Goal: Task Accomplishment & Management: Manage account settings

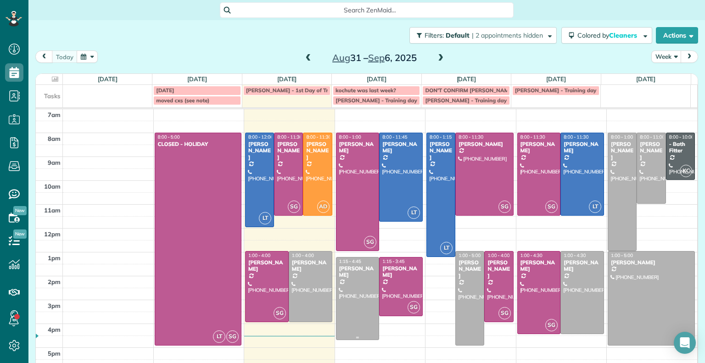
scroll to position [4, 4]
click at [438, 57] on span at bounding box center [441, 58] width 10 height 8
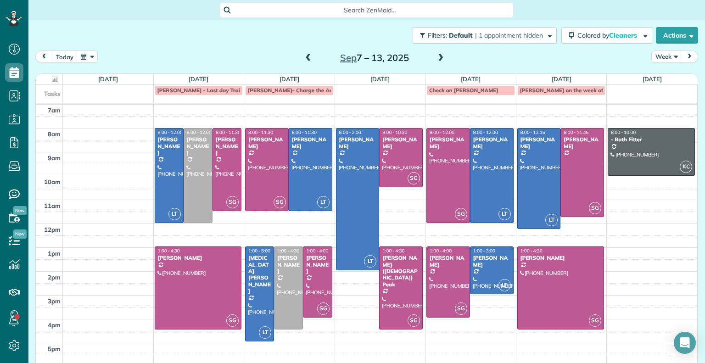
click at [438, 57] on span at bounding box center [441, 58] width 10 height 8
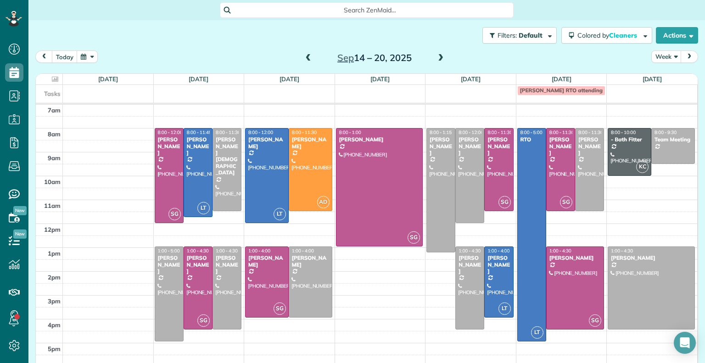
click at [439, 55] on span at bounding box center [441, 58] width 10 height 8
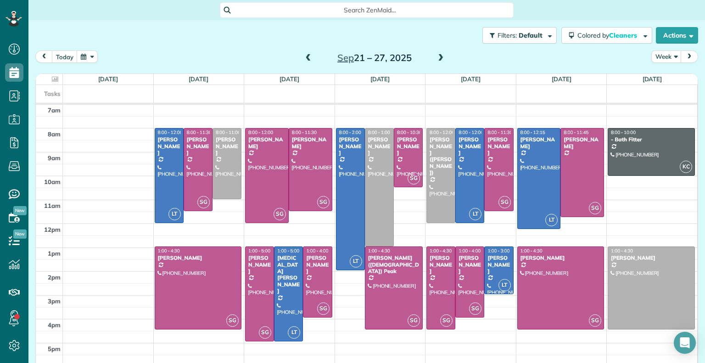
click at [306, 55] on span at bounding box center [308, 58] width 10 height 8
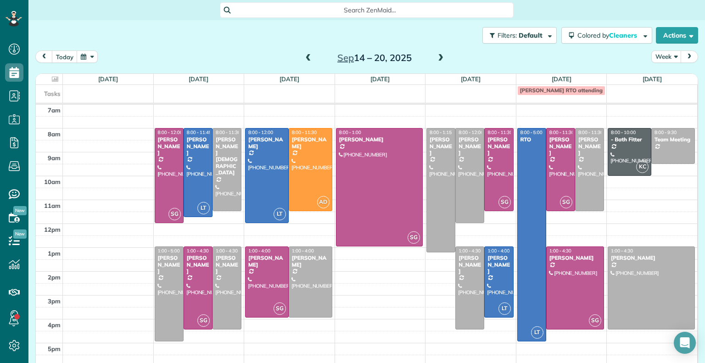
click at [436, 57] on span at bounding box center [441, 58] width 10 height 8
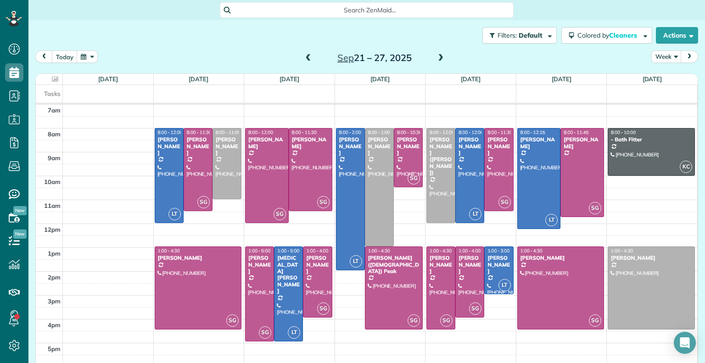
click at [436, 57] on span at bounding box center [441, 58] width 10 height 8
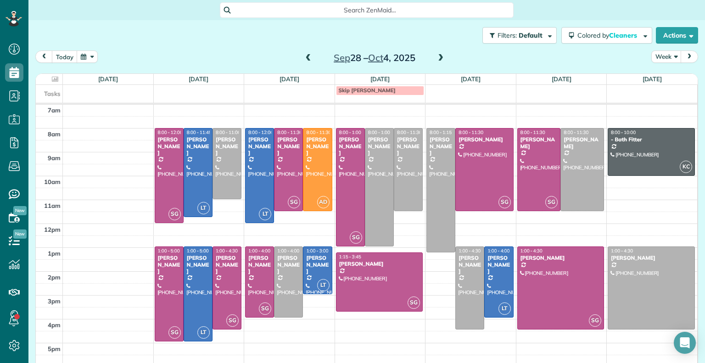
click at [306, 58] on span at bounding box center [308, 58] width 10 height 8
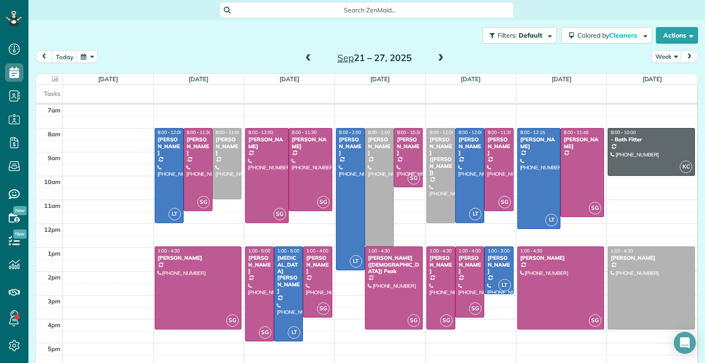
click at [307, 58] on span at bounding box center [308, 58] width 10 height 8
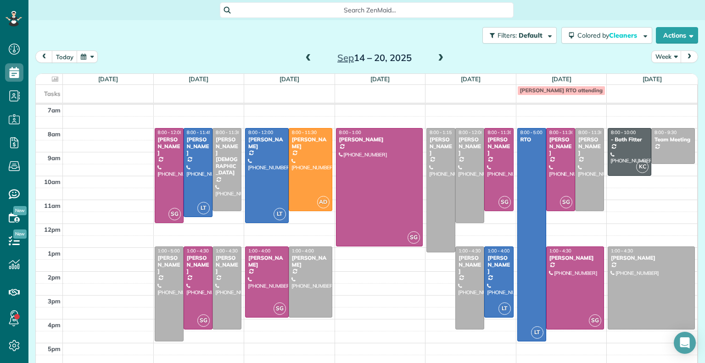
click at [305, 58] on span at bounding box center [308, 58] width 10 height 8
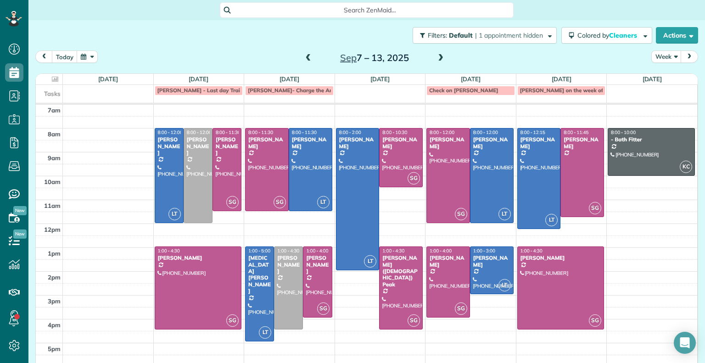
click at [303, 56] on span at bounding box center [308, 58] width 10 height 8
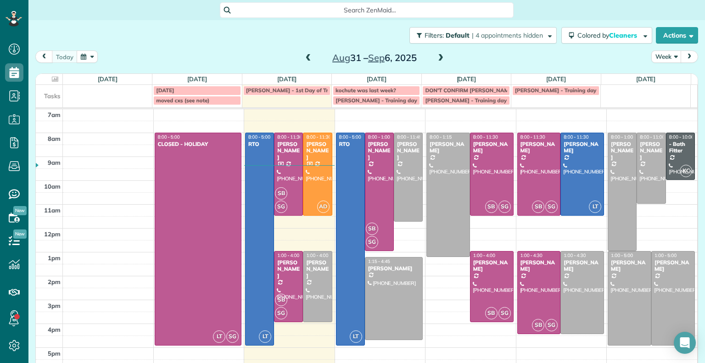
click at [306, 55] on span at bounding box center [308, 58] width 10 height 8
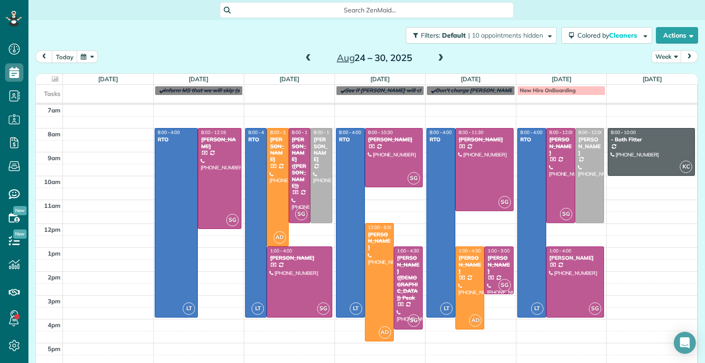
click at [306, 55] on span at bounding box center [308, 58] width 10 height 8
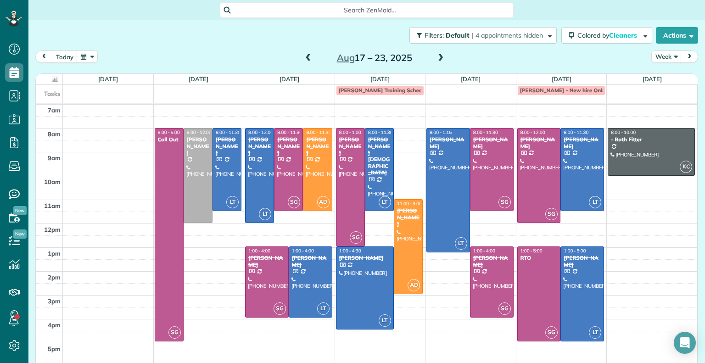
click at [306, 55] on span at bounding box center [308, 58] width 10 height 8
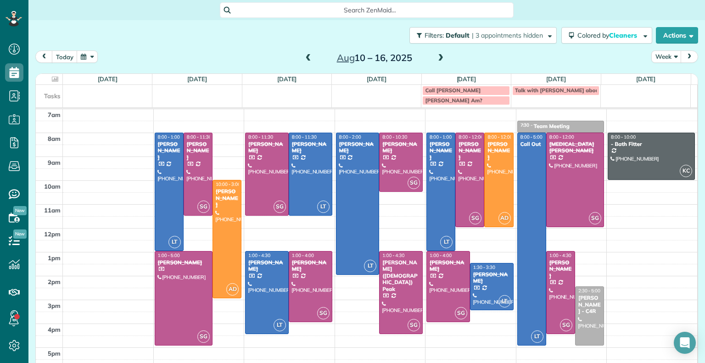
click at [306, 55] on span at bounding box center [308, 58] width 10 height 8
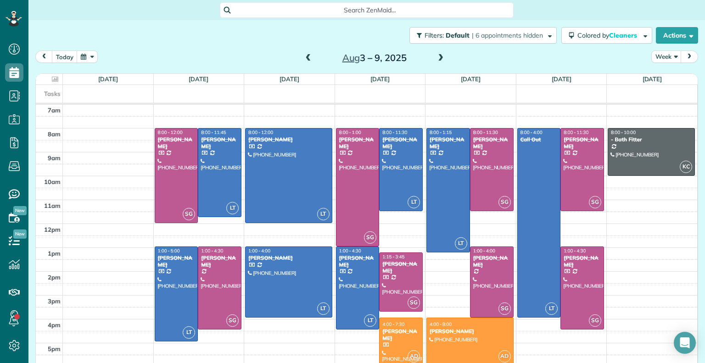
click at [436, 60] on span at bounding box center [441, 58] width 10 height 8
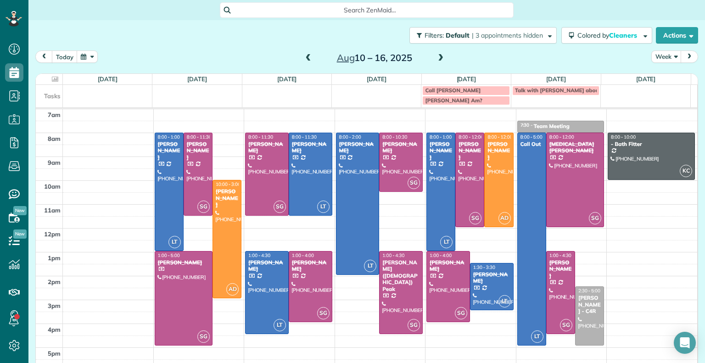
click at [436, 60] on span at bounding box center [441, 58] width 10 height 8
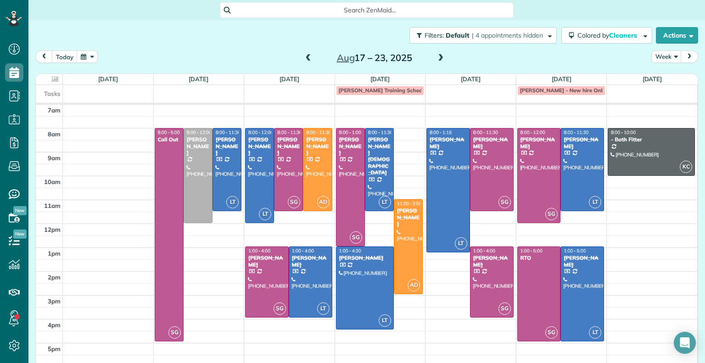
click at [436, 60] on span at bounding box center [441, 58] width 10 height 8
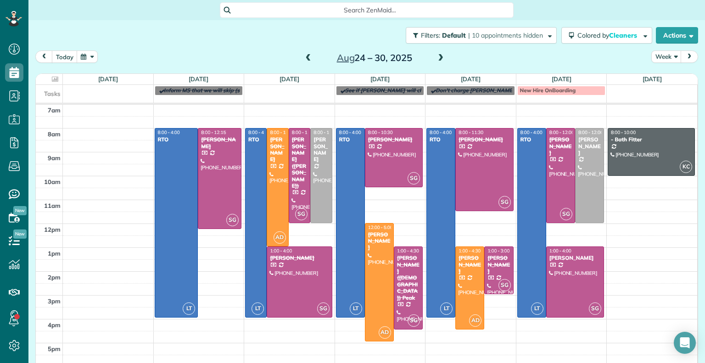
click at [436, 58] on span at bounding box center [441, 58] width 10 height 8
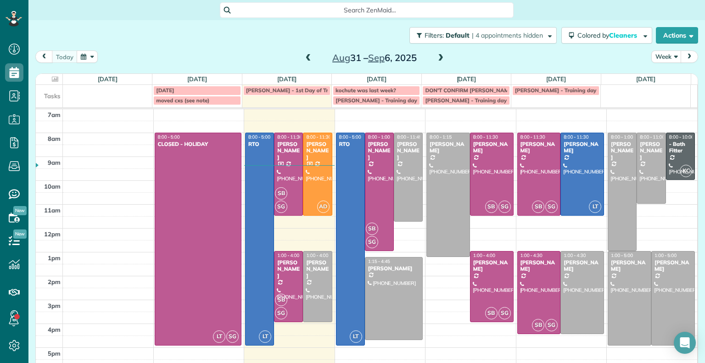
click at [436, 58] on span at bounding box center [441, 58] width 10 height 8
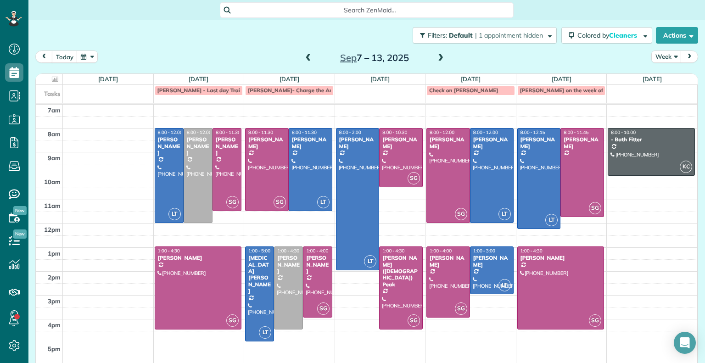
click at [437, 56] on span at bounding box center [441, 58] width 10 height 8
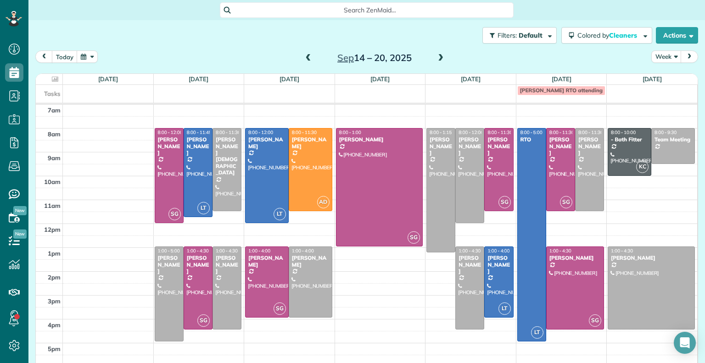
click at [305, 57] on span at bounding box center [308, 58] width 10 height 8
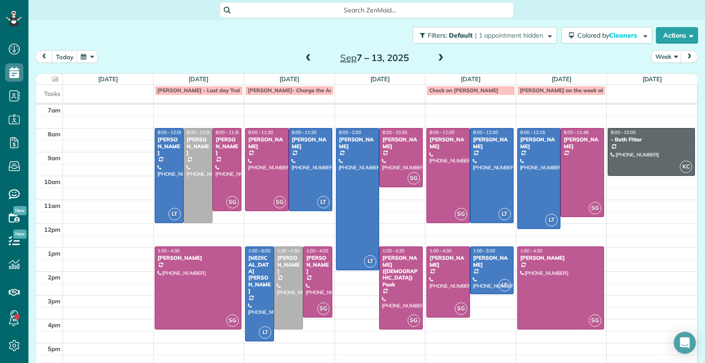
click at [305, 57] on span at bounding box center [308, 58] width 10 height 8
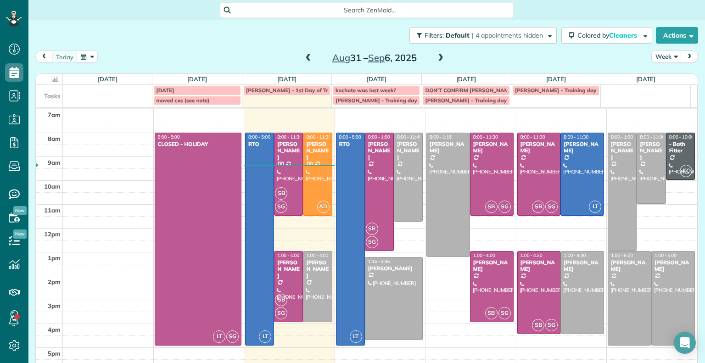
click at [436, 60] on span at bounding box center [441, 58] width 10 height 8
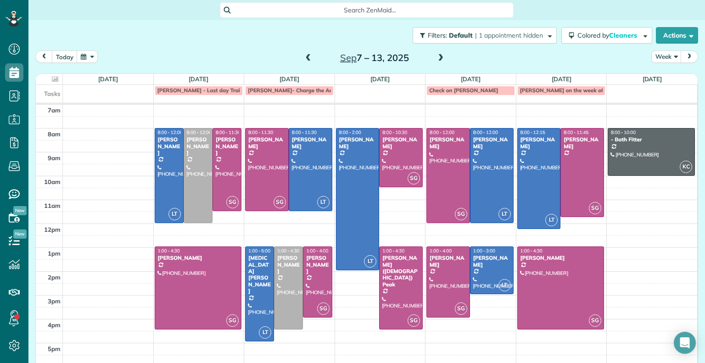
click at [437, 59] on span at bounding box center [441, 58] width 10 height 8
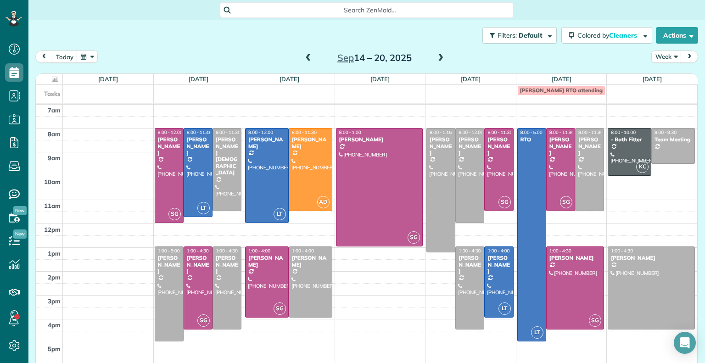
click at [303, 59] on span at bounding box center [308, 58] width 10 height 8
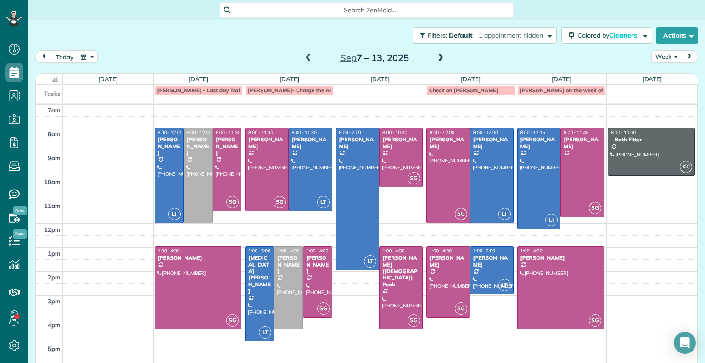
click at [303, 59] on span at bounding box center [308, 58] width 10 height 8
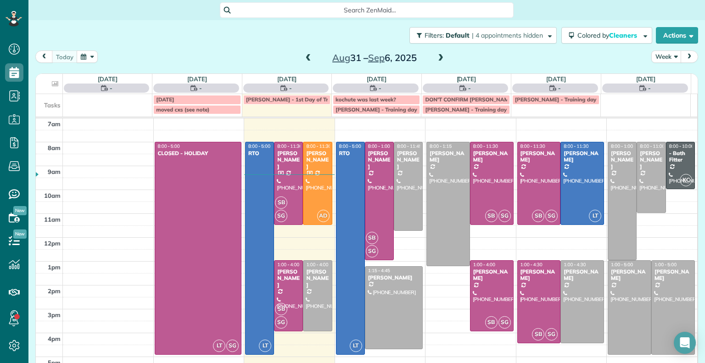
click at [303, 59] on span at bounding box center [308, 58] width 10 height 8
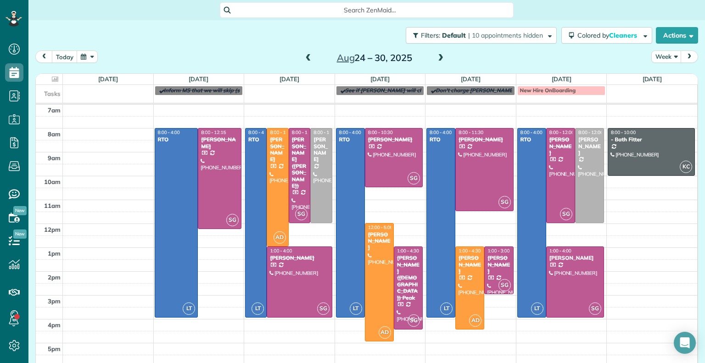
click at [437, 60] on span at bounding box center [441, 58] width 10 height 8
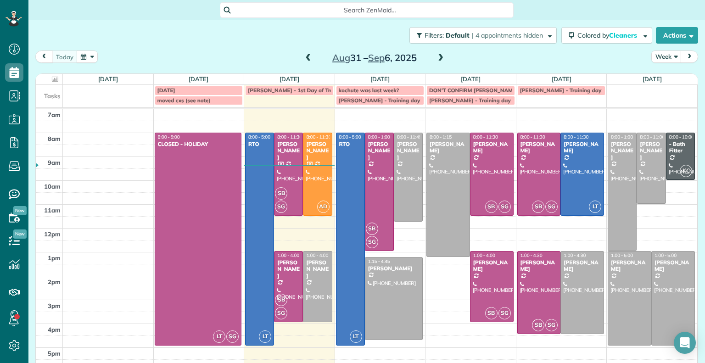
click at [377, 89] on span "kochute was last week?" at bounding box center [369, 90] width 61 height 7
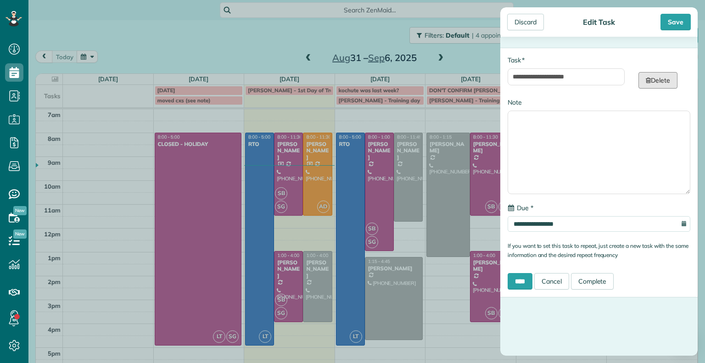
click at [657, 78] on link "Delete" at bounding box center [657, 80] width 39 height 17
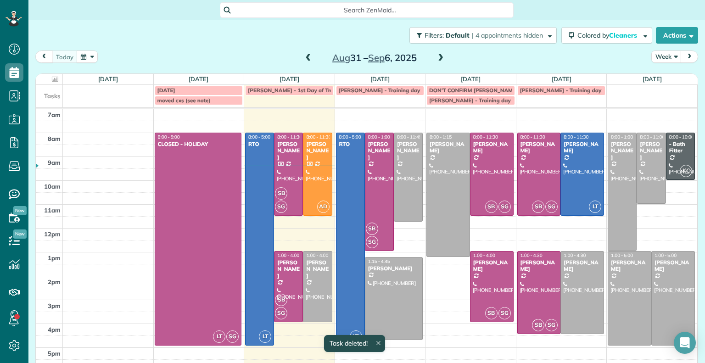
click at [365, 101] on td "[PERSON_NAME] - Training day" at bounding box center [380, 95] width 91 height 20
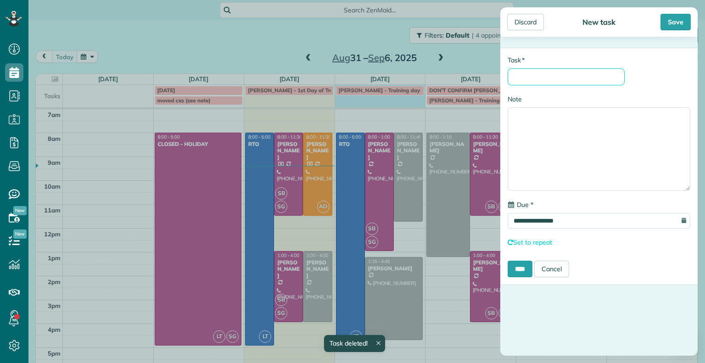
click at [547, 76] on input "* Task" at bounding box center [566, 76] width 117 height 17
click at [508, 77] on input "**********" at bounding box center [566, 76] width 117 height 17
type input "**********"
click at [681, 17] on div "Save" at bounding box center [675, 22] width 30 height 17
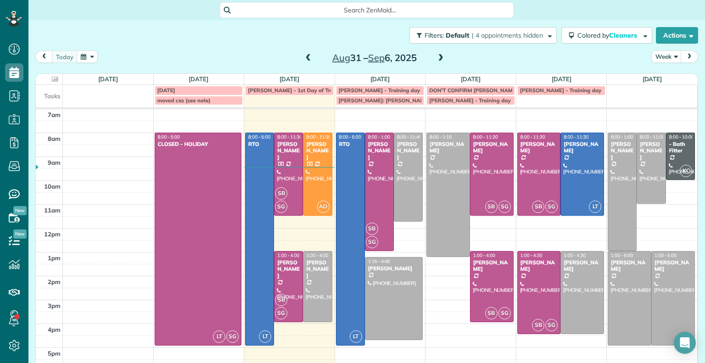
click at [439, 58] on span at bounding box center [441, 58] width 10 height 8
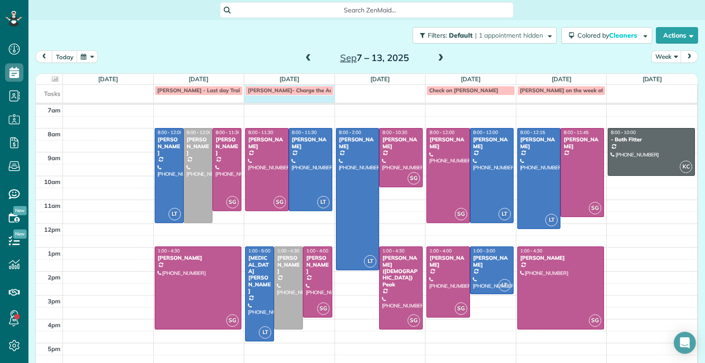
click at [270, 100] on div "Tasks [PERSON_NAME] - Last day Training day [PERSON_NAME]- Charge the Amex card…" at bounding box center [366, 94] width 661 height 18
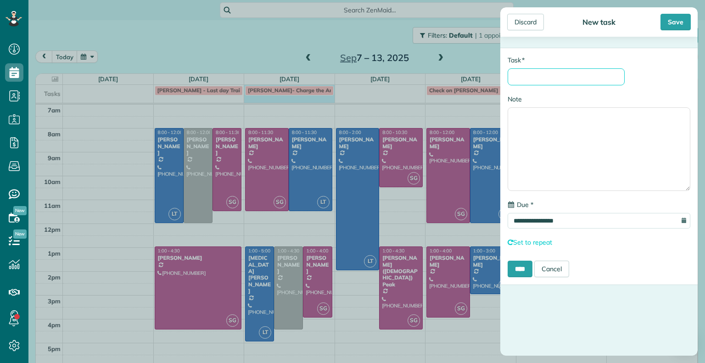
click at [538, 81] on input "* Task" at bounding box center [566, 76] width 117 height 17
type input "**********"
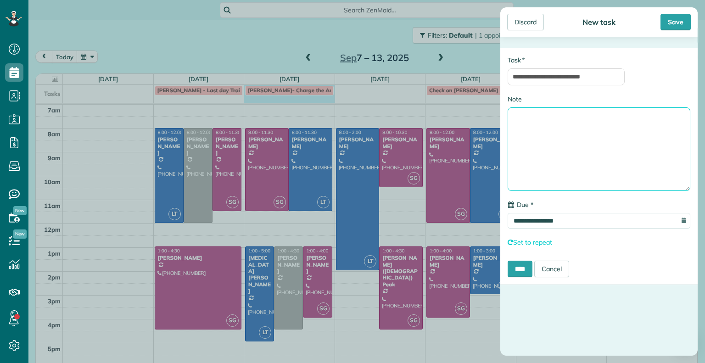
click at [539, 115] on textarea "Note" at bounding box center [599, 149] width 183 height 84
type textarea "**********"
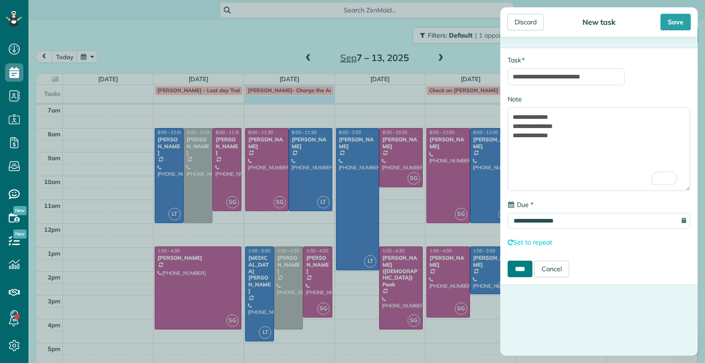
click at [529, 270] on input "****" at bounding box center [520, 269] width 25 height 17
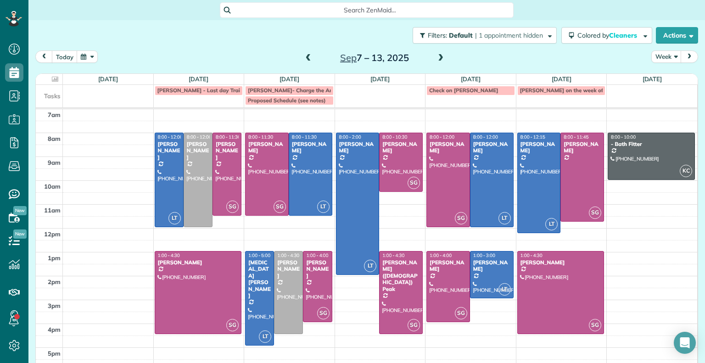
click at [284, 99] on span "Proposed Schedule (see notes)" at bounding box center [287, 100] width 78 height 7
click at [466, 42] on div "**********" at bounding box center [352, 181] width 705 height 363
click at [301, 56] on div "[DATE] – [DATE]" at bounding box center [374, 57] width 147 height 15
click at [304, 57] on span at bounding box center [308, 58] width 10 height 8
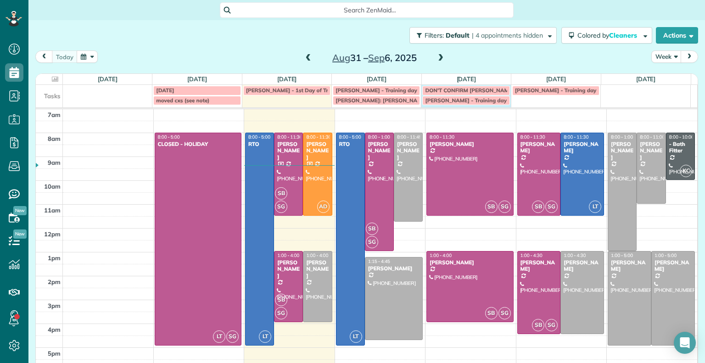
click at [459, 107] on div "[DATE] [PERSON_NAME] - 1st Day of Training [PERSON_NAME] - Training day DON'T C…" at bounding box center [363, 96] width 654 height 22
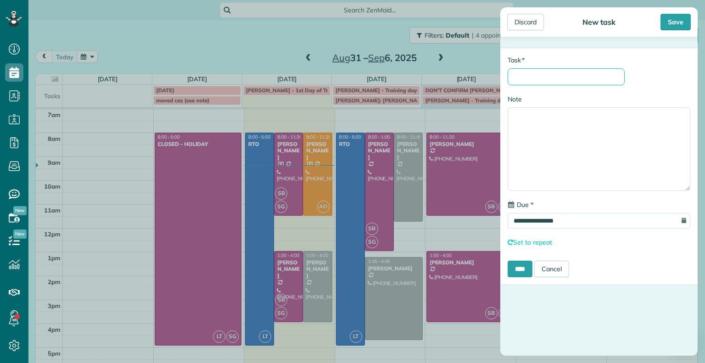
click at [517, 83] on input "* Task" at bounding box center [566, 76] width 117 height 17
type input "**********"
click at [508, 261] on input "****" at bounding box center [520, 269] width 25 height 17
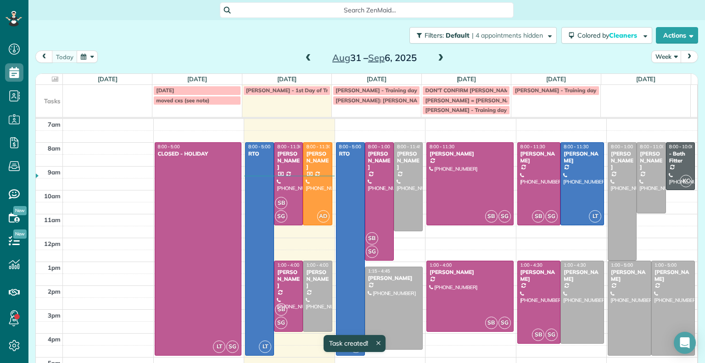
click at [463, 99] on span "[PERSON_NAME] = [PERSON_NAME]" at bounding box center [472, 100] width 95 height 7
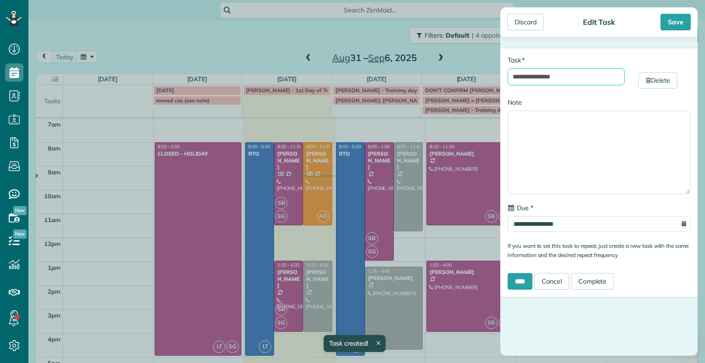
click at [584, 75] on input "**********" at bounding box center [566, 76] width 117 height 17
type input "**********"
click at [508, 273] on input "****" at bounding box center [520, 281] width 25 height 17
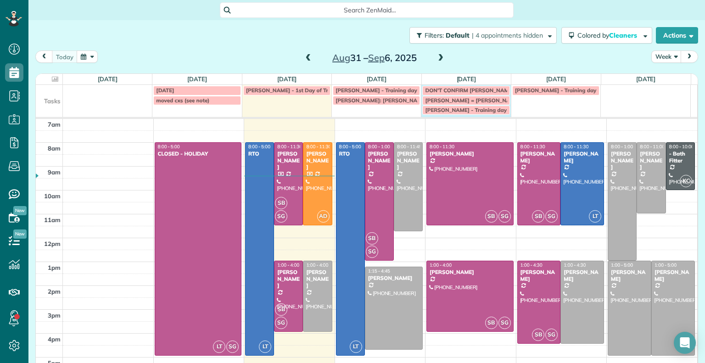
click at [478, 117] on div "[DATE] [PERSON_NAME] - 1st Day of Training [PERSON_NAME] - Training day DON'T C…" at bounding box center [363, 101] width 654 height 32
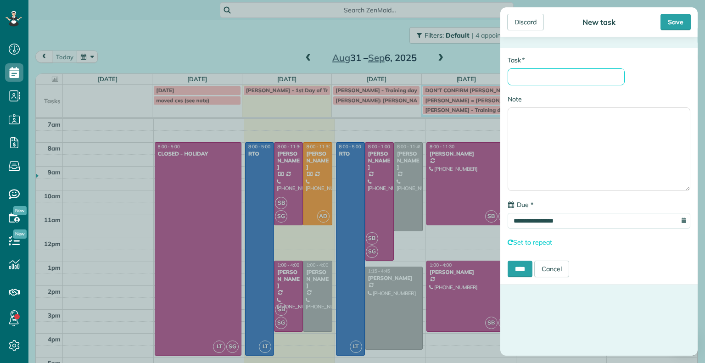
click at [519, 80] on input "* Task" at bounding box center [566, 76] width 117 height 17
type input "**********"
click at [508, 261] on input "****" at bounding box center [520, 269] width 25 height 17
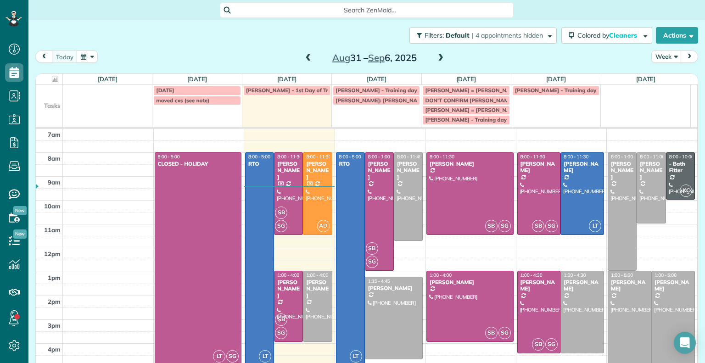
click at [440, 57] on span at bounding box center [441, 58] width 10 height 8
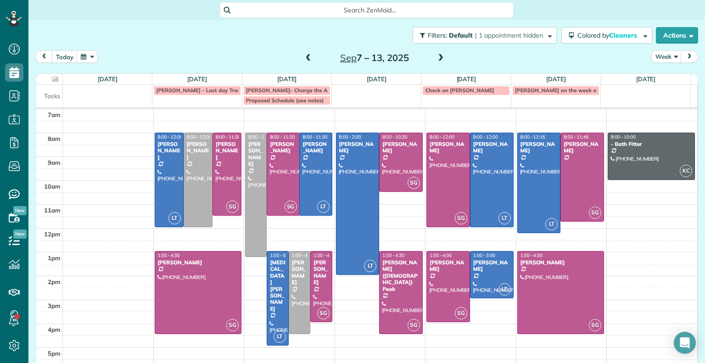
click at [306, 55] on span at bounding box center [308, 58] width 10 height 8
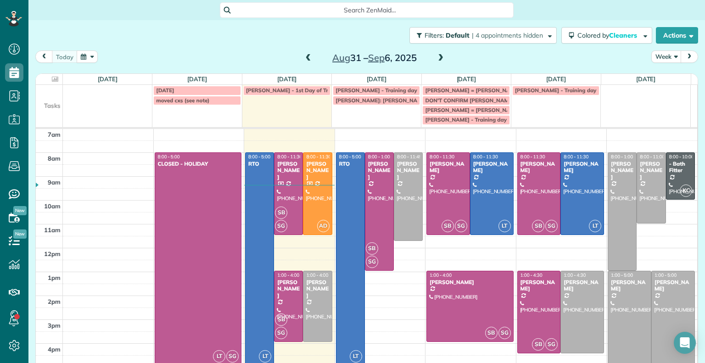
click at [436, 59] on span at bounding box center [441, 58] width 10 height 8
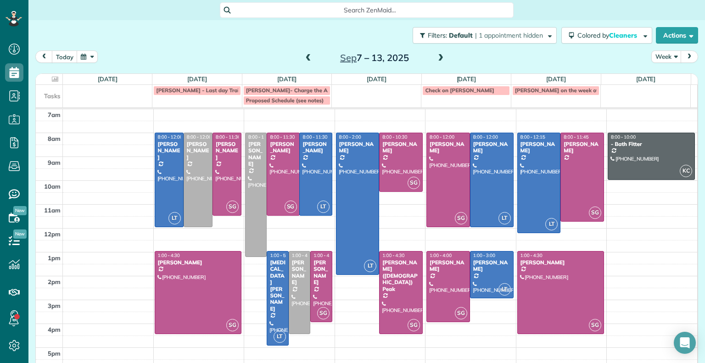
click at [304, 56] on span at bounding box center [308, 58] width 10 height 8
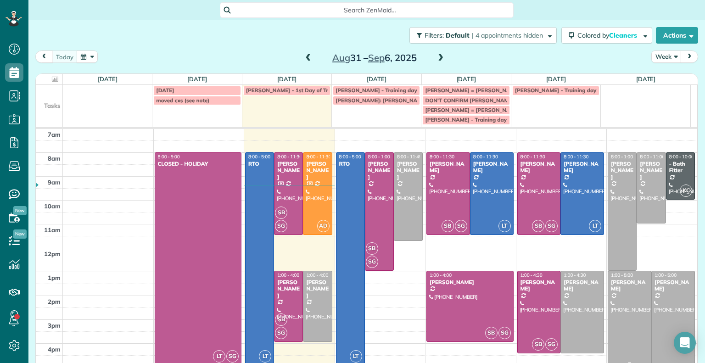
click at [610, 283] on div "[PERSON_NAME]" at bounding box center [629, 285] width 38 height 13
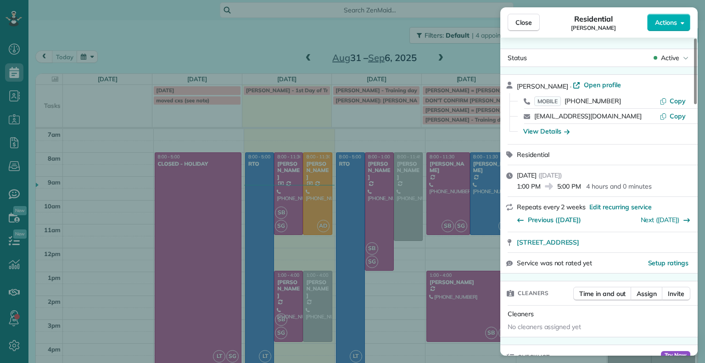
click at [532, 22] on button "Close" at bounding box center [524, 22] width 32 height 17
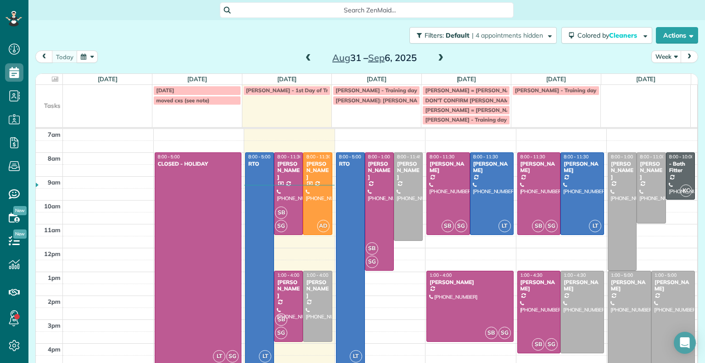
click at [439, 56] on span at bounding box center [441, 58] width 10 height 8
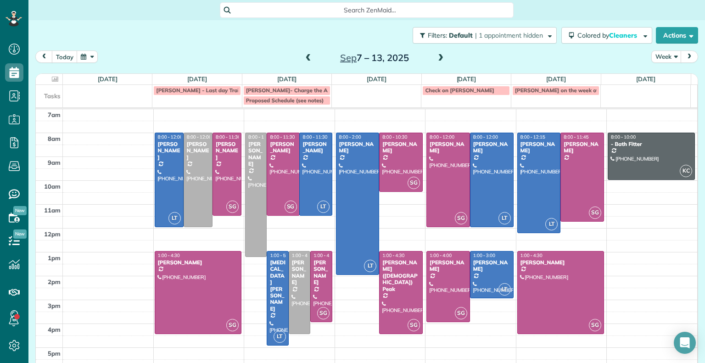
click at [304, 61] on span at bounding box center [308, 58] width 10 height 8
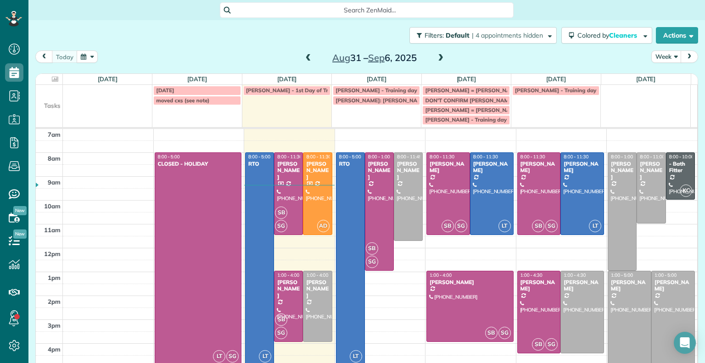
click at [436, 58] on span at bounding box center [441, 58] width 10 height 8
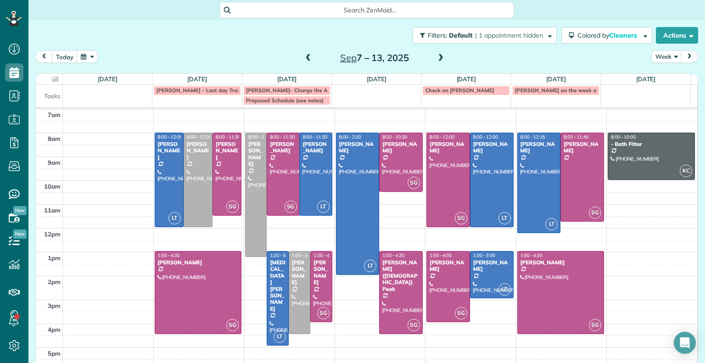
click at [436, 58] on span at bounding box center [441, 58] width 10 height 8
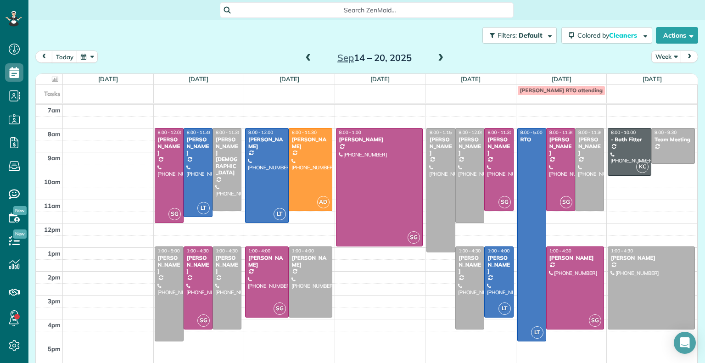
click at [304, 57] on span at bounding box center [308, 58] width 10 height 8
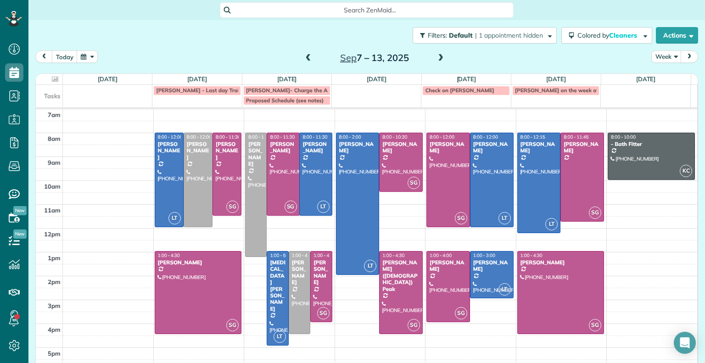
click at [439, 57] on span at bounding box center [441, 58] width 10 height 8
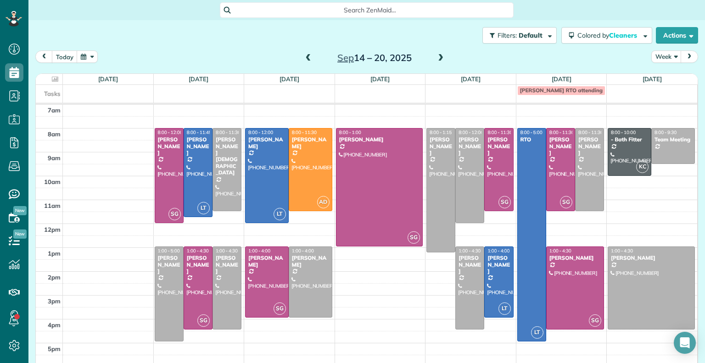
click at [305, 59] on span at bounding box center [308, 58] width 10 height 8
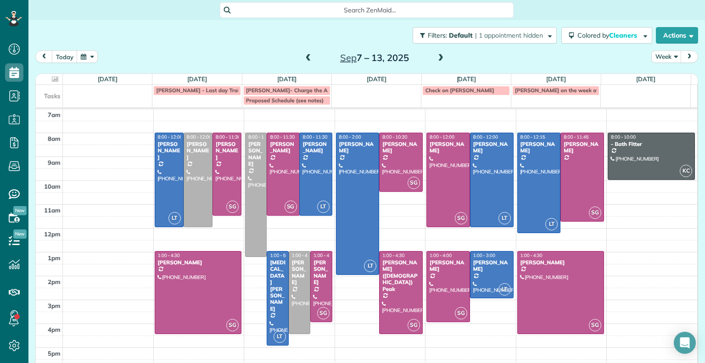
click at [303, 57] on span at bounding box center [308, 58] width 10 height 8
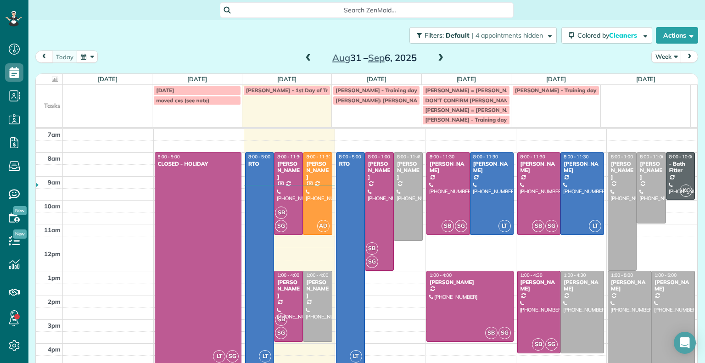
drag, startPoint x: 364, startPoint y: 137, endPoint x: 370, endPoint y: 117, distance: 21.5
click at [370, 117] on td "Tasks [DATE] [PERSON_NAME] - 1st Day of Training [PERSON_NAME] - Training day […" at bounding box center [367, 225] width 662 height 281
click at [370, 117] on td "[PERSON_NAME]: [PERSON_NAME] and [PERSON_NAME]" at bounding box center [376, 109] width 89 height 29
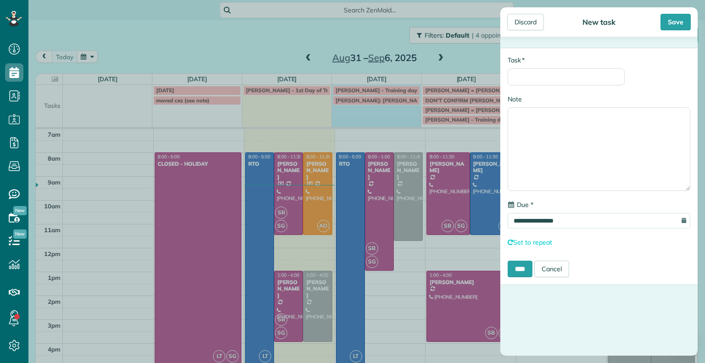
click at [297, 24] on div "**********" at bounding box center [352, 181] width 705 height 363
